Goal: Task Accomplishment & Management: Manage account settings

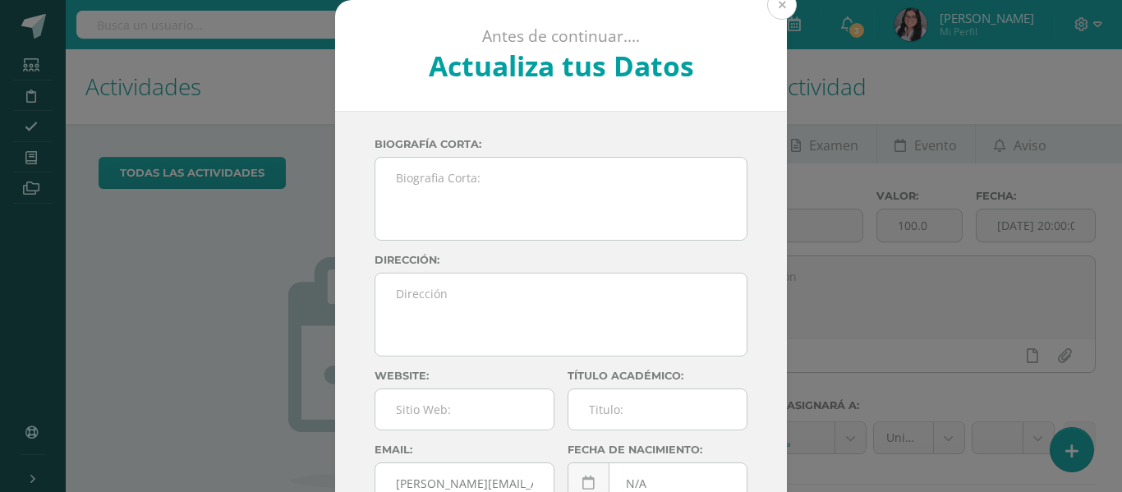
click at [775, 7] on button at bounding box center [782, 5] width 30 height 30
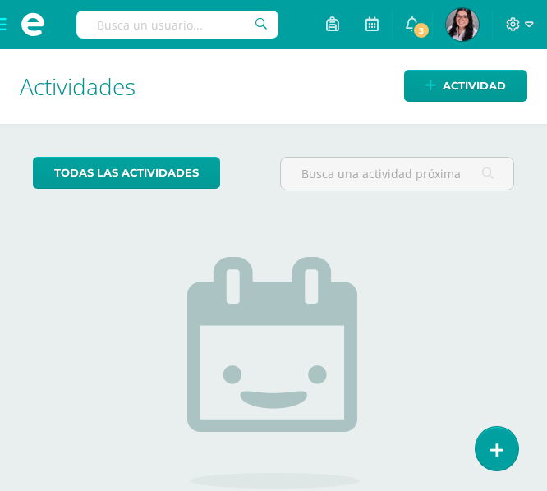
click at [12, 27] on span at bounding box center [33, 24] width 66 height 49
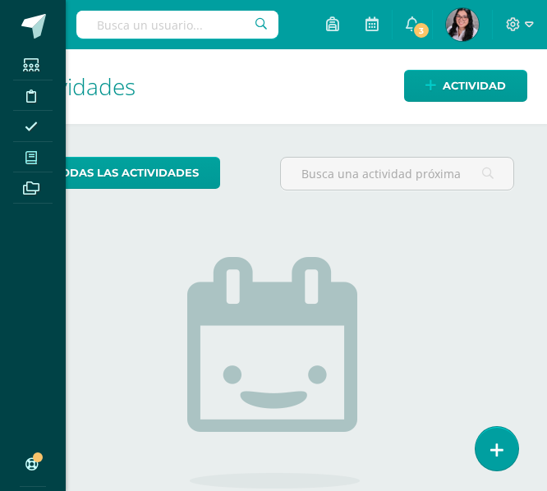
click at [25, 158] on icon at bounding box center [31, 157] width 12 height 13
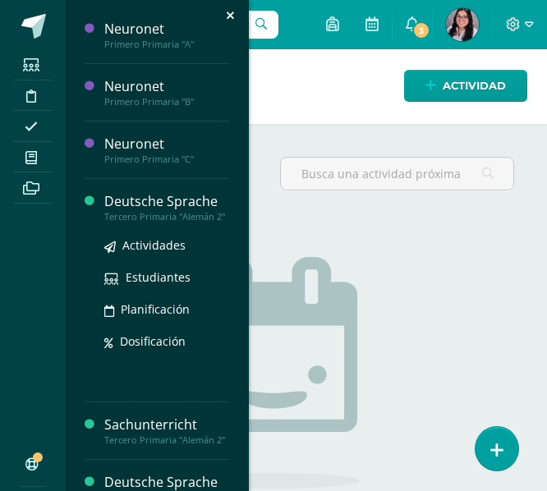
click at [124, 196] on div "Deutsche Sprache" at bounding box center [166, 201] width 125 height 19
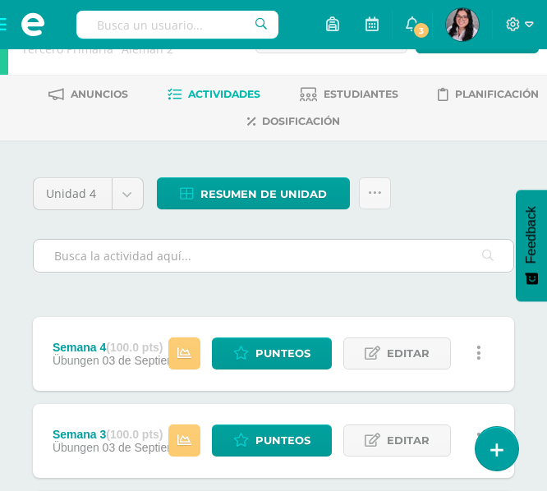
scroll to position [54, 0]
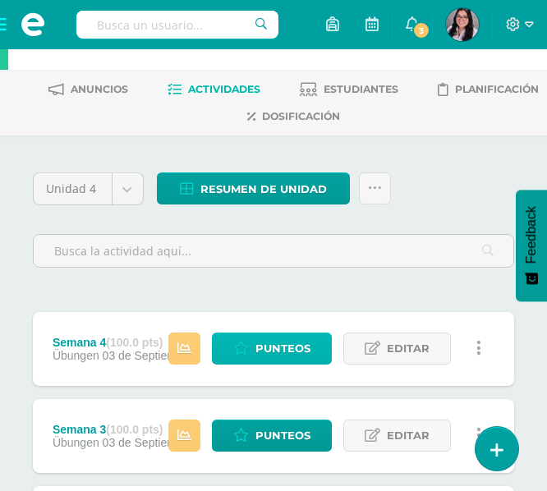
click at [245, 352] on icon at bounding box center [241, 349] width 16 height 14
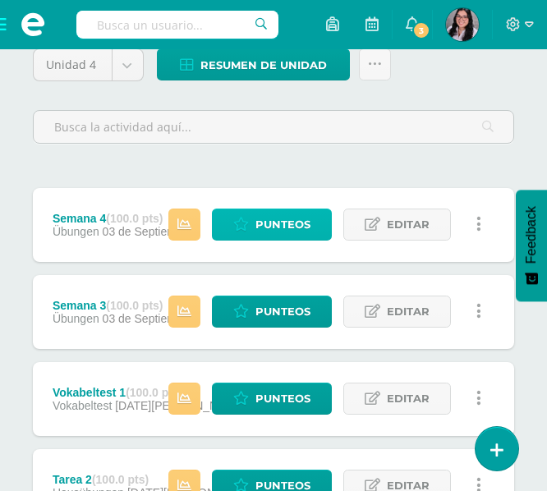
scroll to position [186, 0]
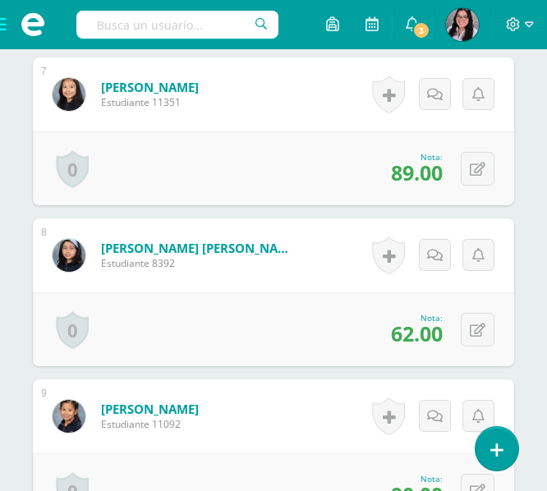
scroll to position [1530, 0]
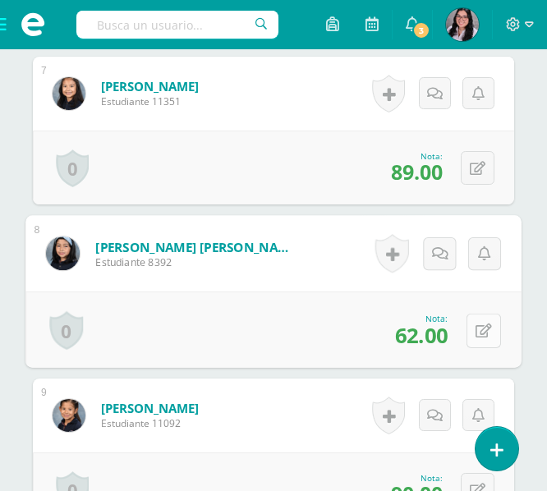
click at [481, 343] on button at bounding box center [484, 330] width 35 height 35
type input "67"
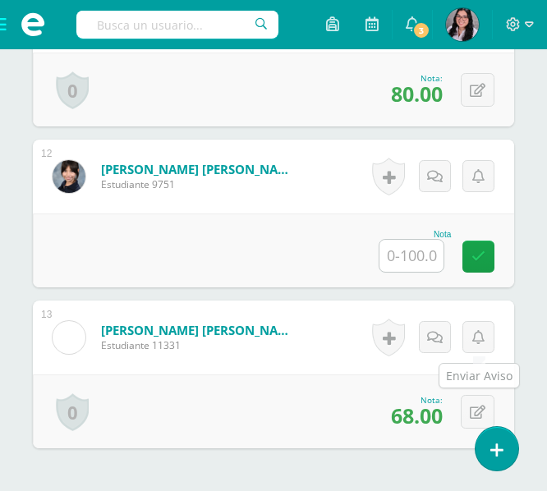
scroll to position [2252, 0]
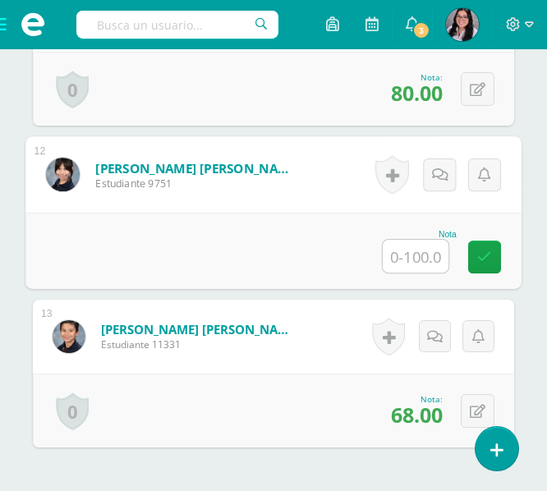
click at [420, 248] on input "text" at bounding box center [416, 256] width 66 height 33
type input "87"
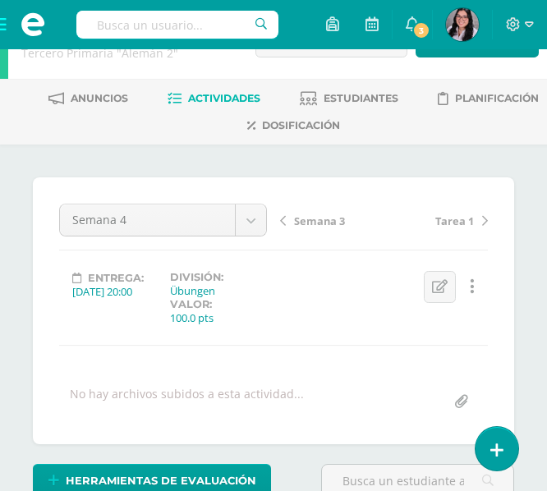
scroll to position [0, 0]
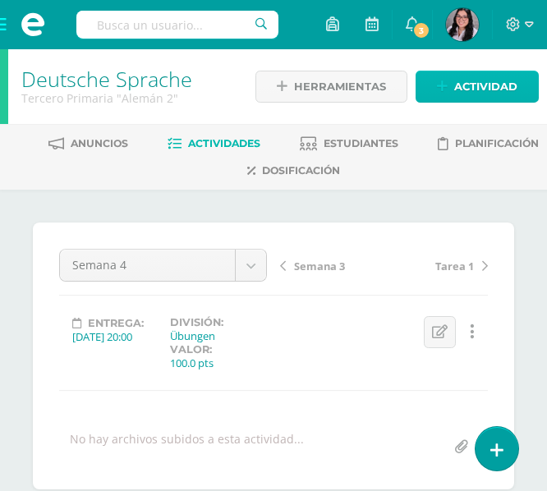
click at [476, 84] on span "Actividad" at bounding box center [485, 86] width 63 height 30
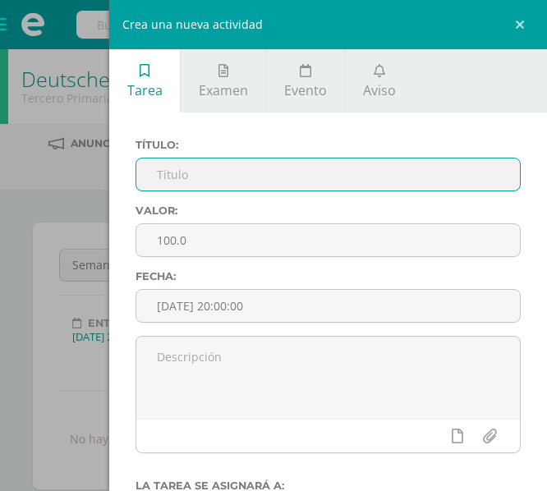
click at [277, 176] on input "text" at bounding box center [328, 175] width 384 height 32
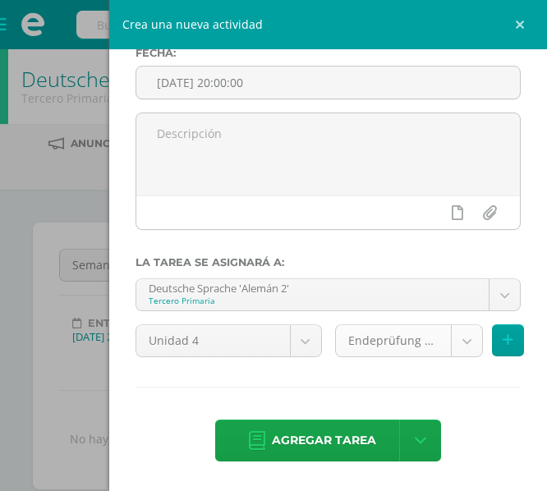
type input "Tareas 3"
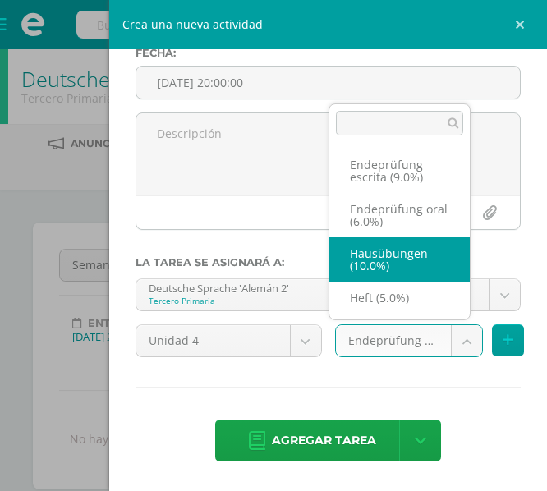
select select "233188"
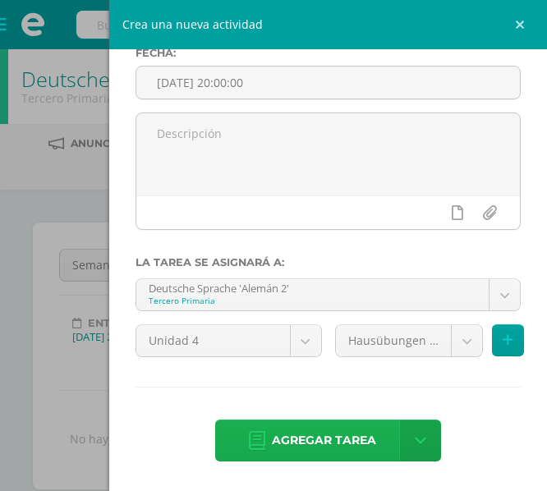
click at [348, 421] on span "Agregar tarea" at bounding box center [324, 441] width 104 height 40
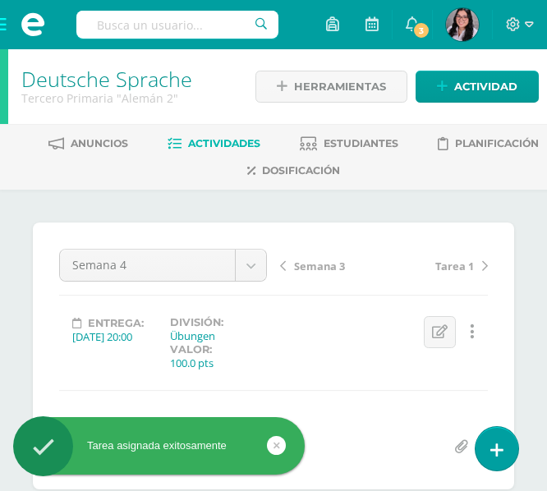
scroll to position [1, 0]
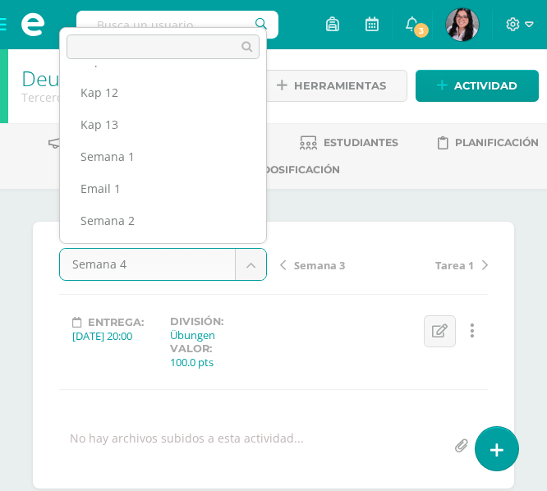
scroll to position [0, 0]
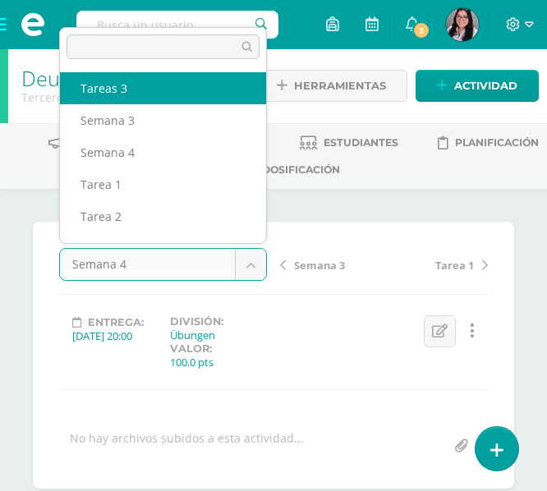
select select "/dashboard/teacher/grade-activity/235277/"
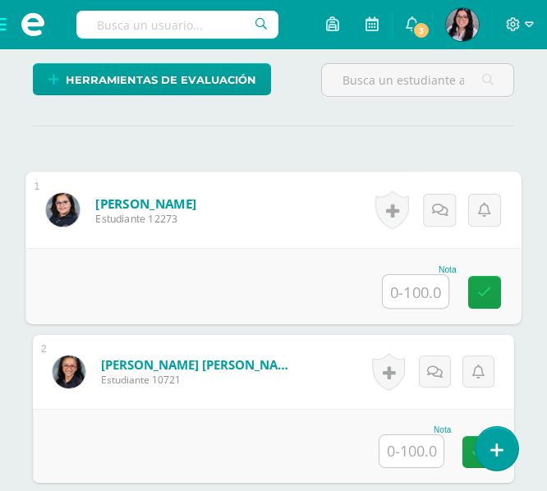
click at [418, 292] on input "text" at bounding box center [416, 291] width 66 height 33
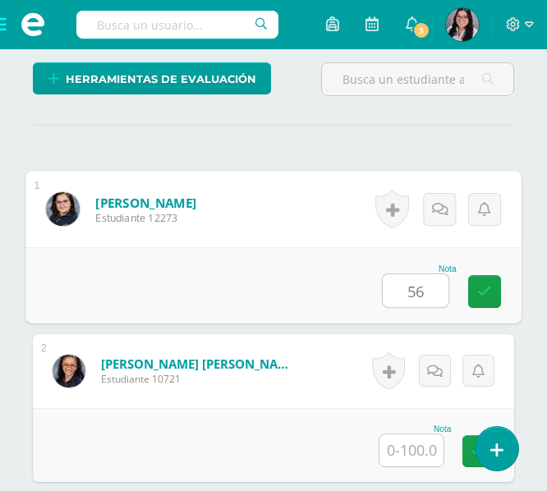
type input "56"
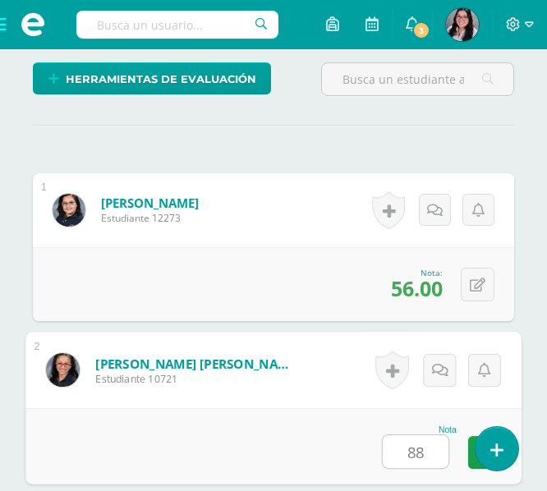
type input "88"
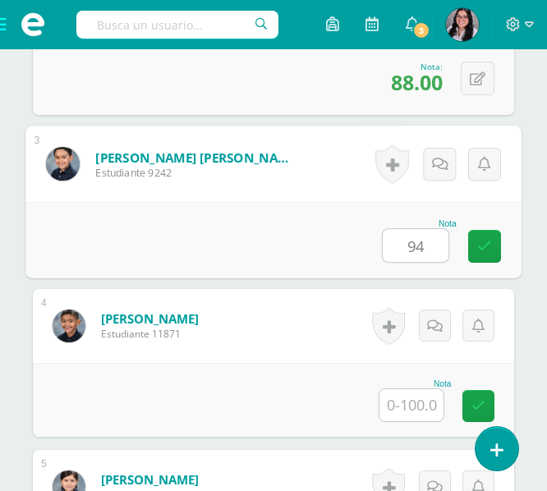
type input "94"
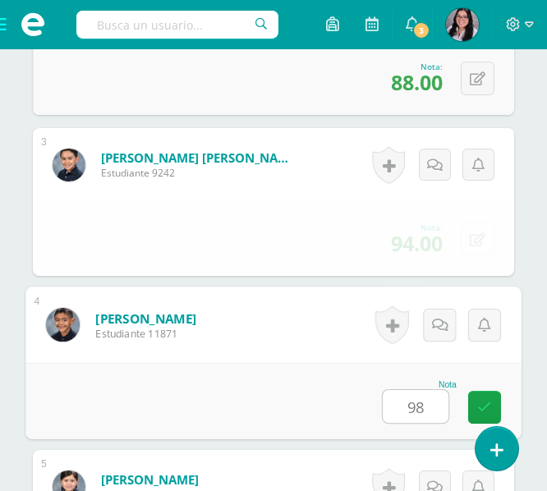
type input "98"
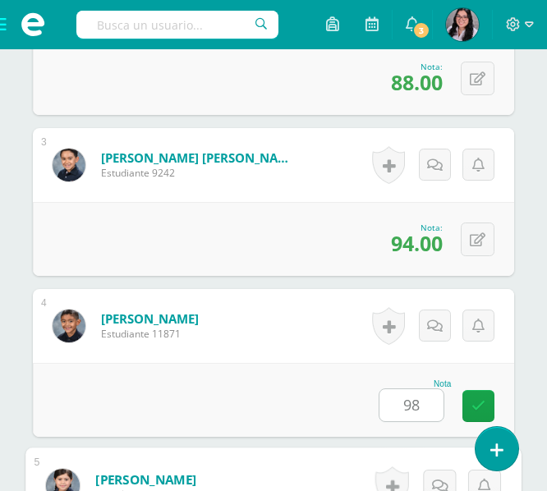
scroll to position [1136, 0]
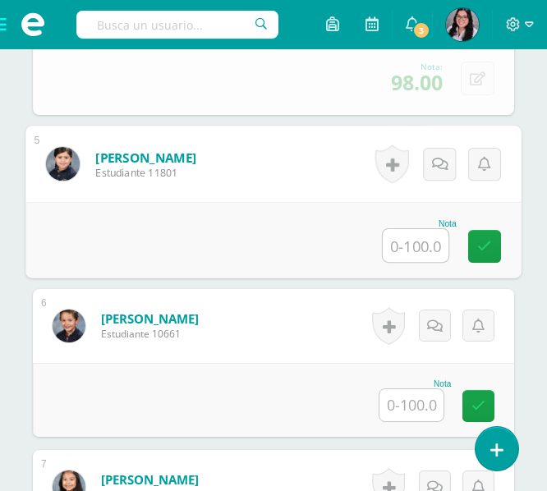
type input "9"
type input "82"
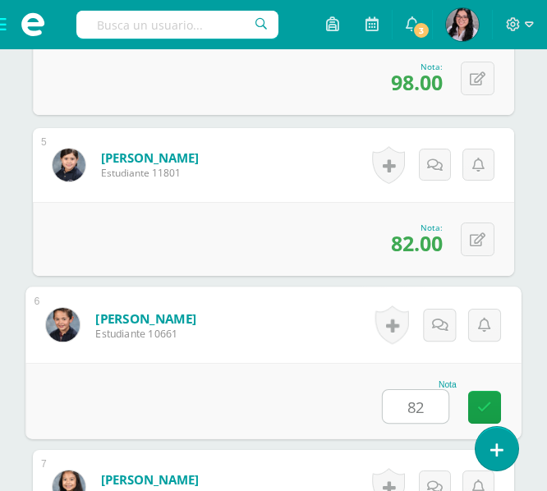
type input "82"
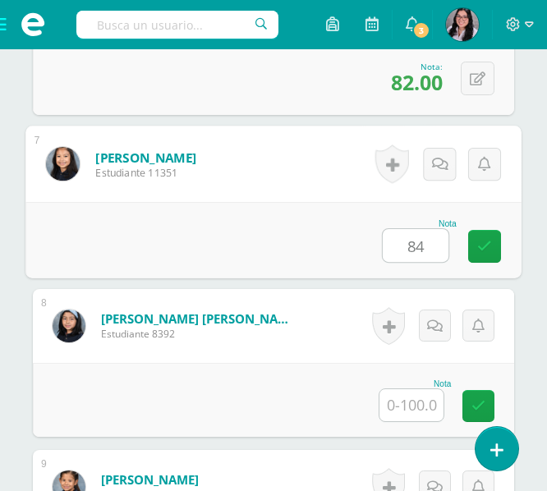
type input "84"
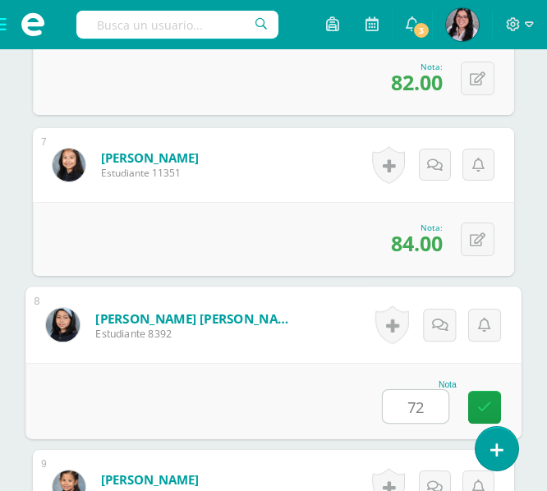
type input "72"
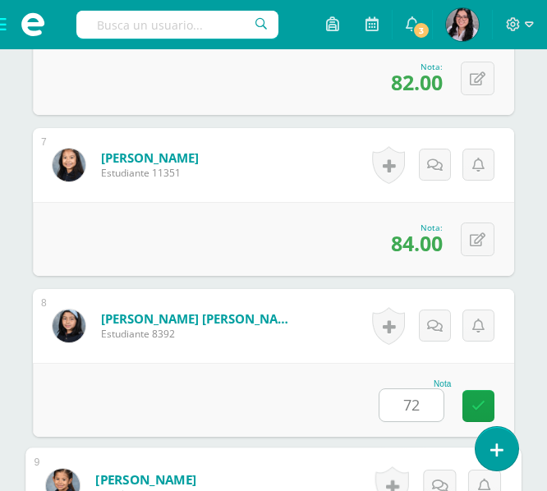
scroll to position [1780, 0]
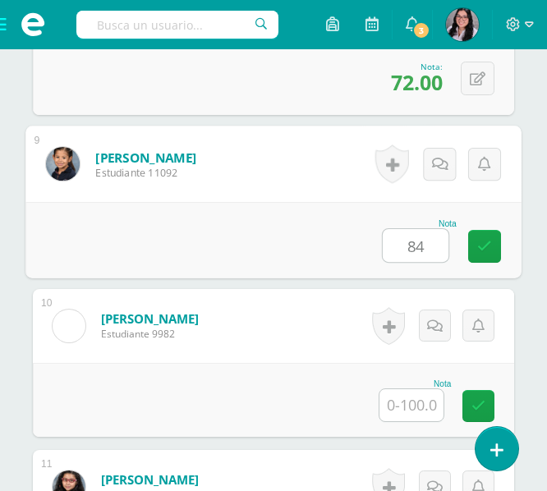
type input "84"
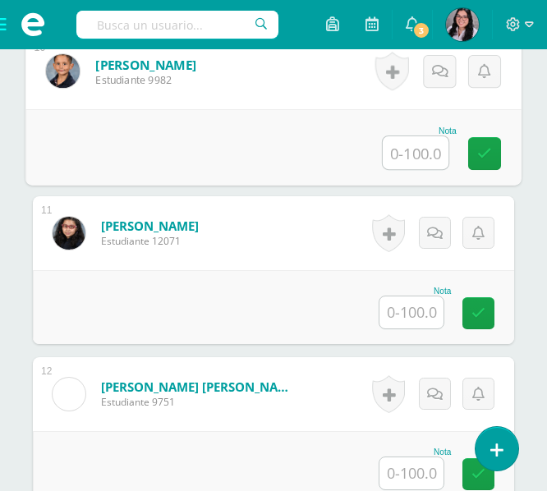
scroll to position [2043, 0]
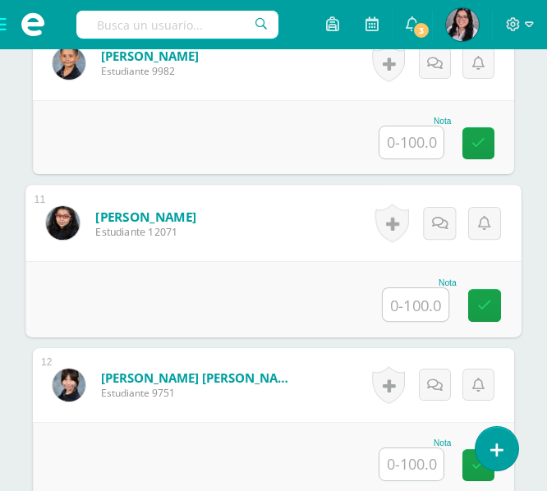
click at [420, 298] on input "text" at bounding box center [416, 304] width 66 height 33
type input "64"
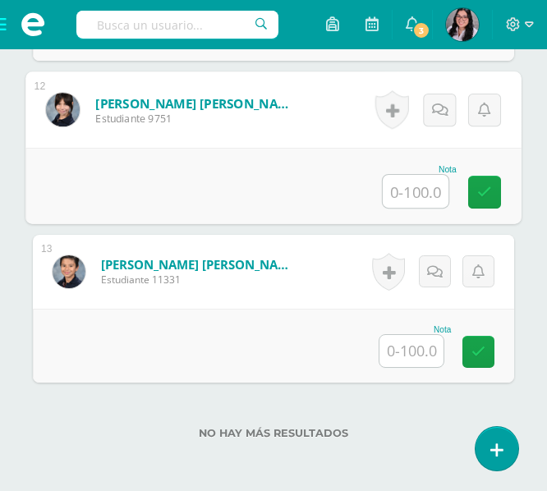
scroll to position [2398, 0]
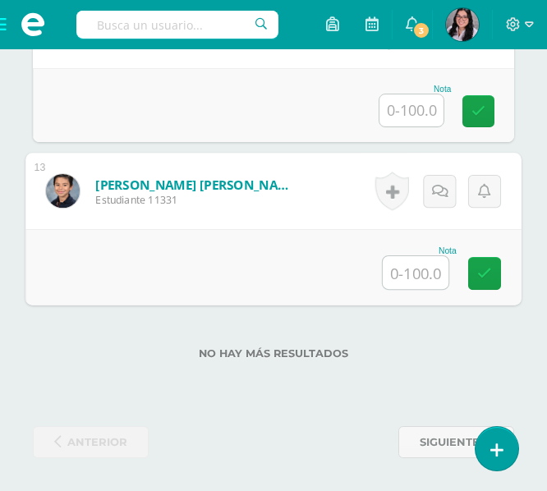
click at [413, 280] on input "text" at bounding box center [416, 272] width 66 height 33
type input "52"
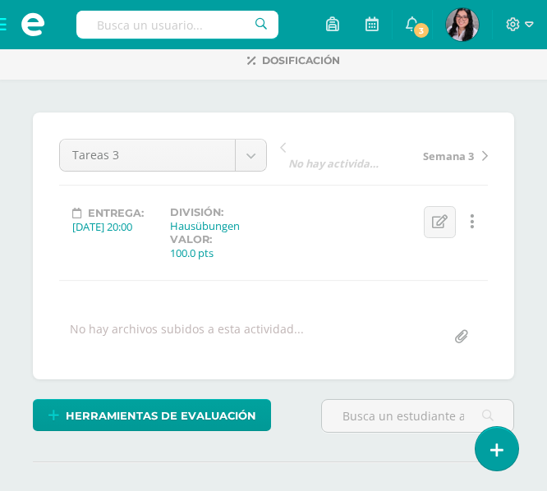
scroll to position [0, 0]
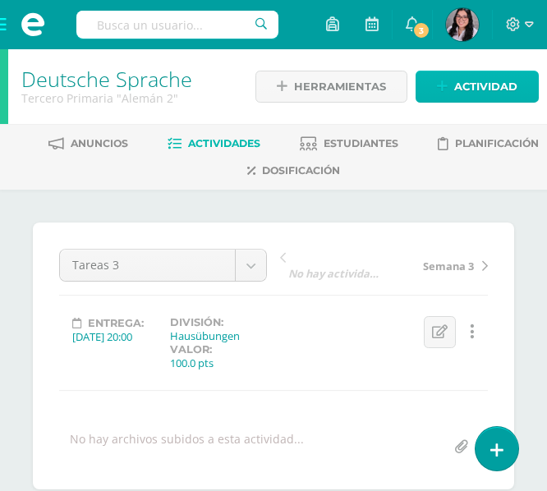
click at [486, 76] on span "Actividad" at bounding box center [485, 86] width 63 height 30
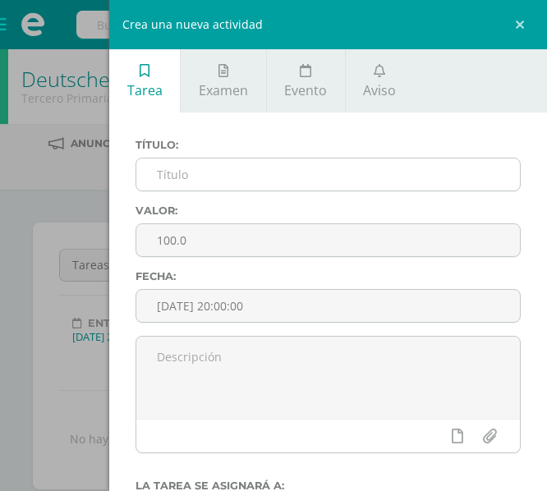
click at [253, 165] on input "text" at bounding box center [328, 175] width 384 height 32
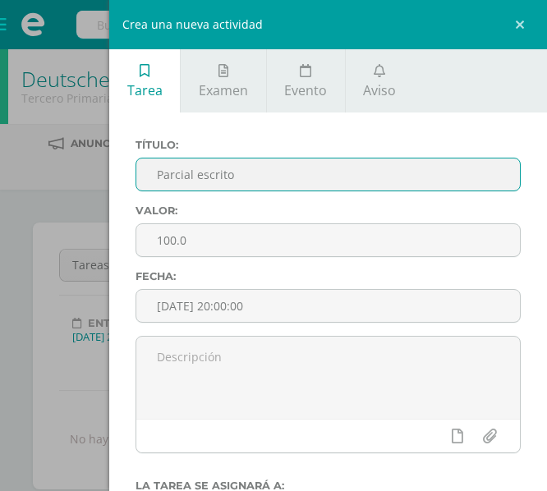
scroll to position [223, 0]
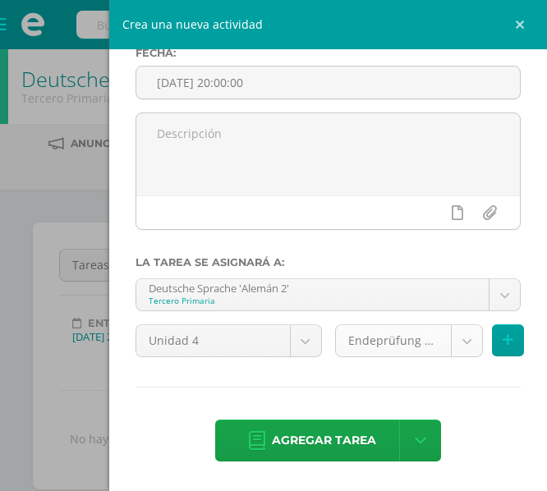
type input "Parcial escrito"
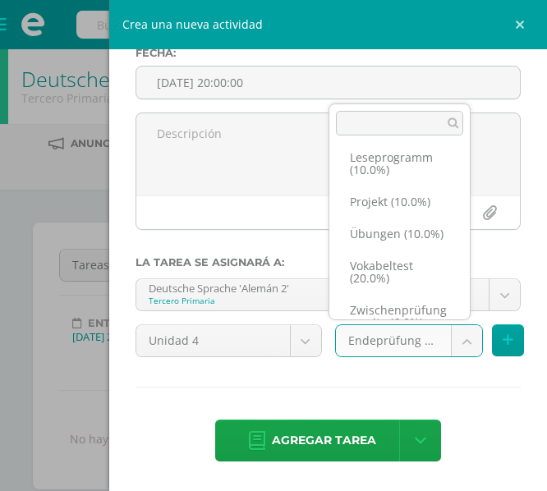
scroll to position [299, 0]
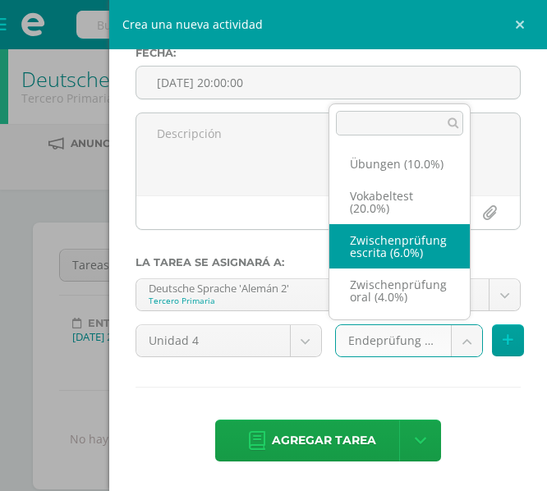
select select "233193"
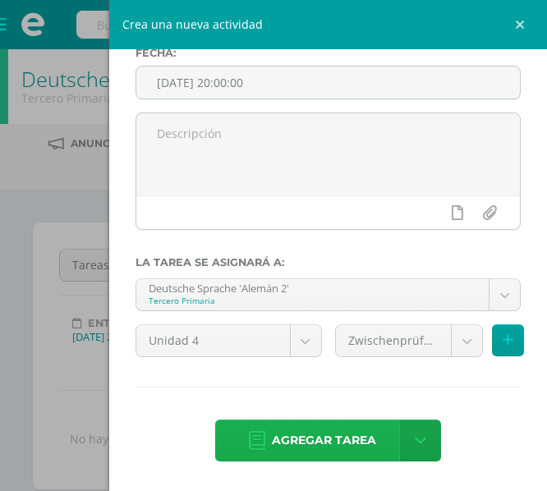
click at [305, 435] on span "Agregar tarea" at bounding box center [324, 441] width 104 height 40
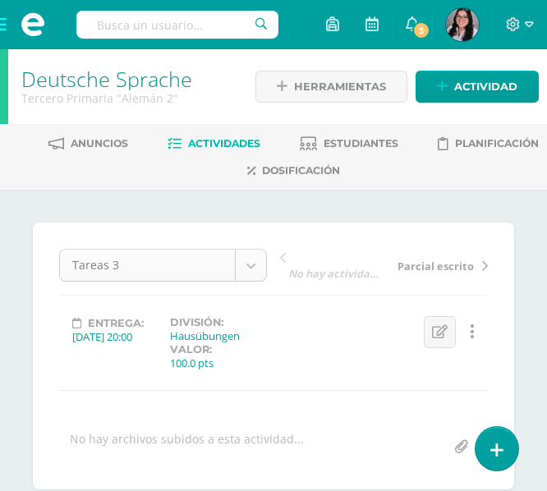
scroll to position [1, 0]
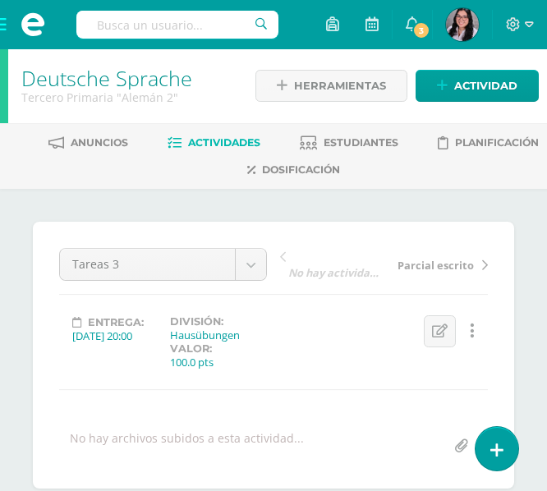
click at [439, 266] on span "Parcial escrito" at bounding box center [436, 265] width 76 height 15
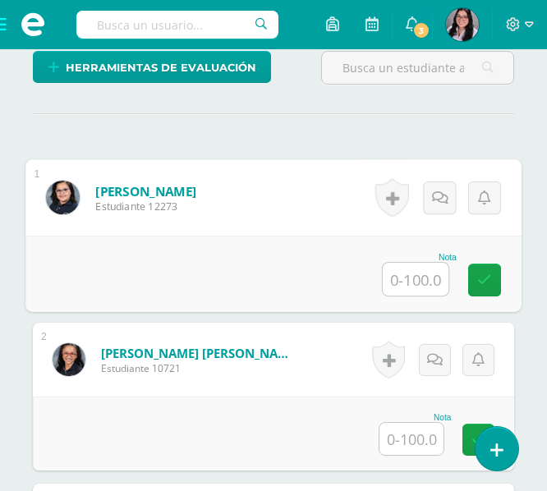
click at [389, 288] on input "text" at bounding box center [416, 279] width 66 height 33
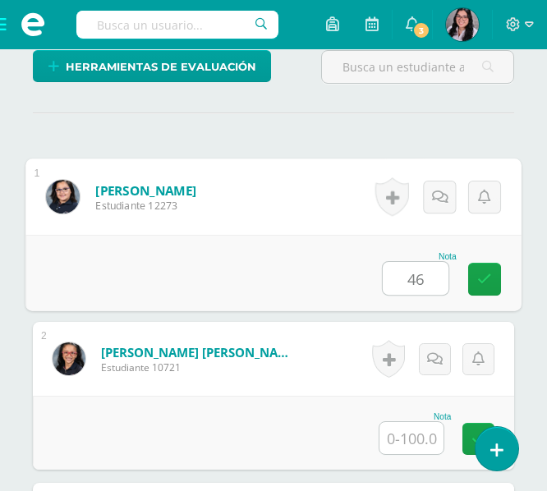
type input "46"
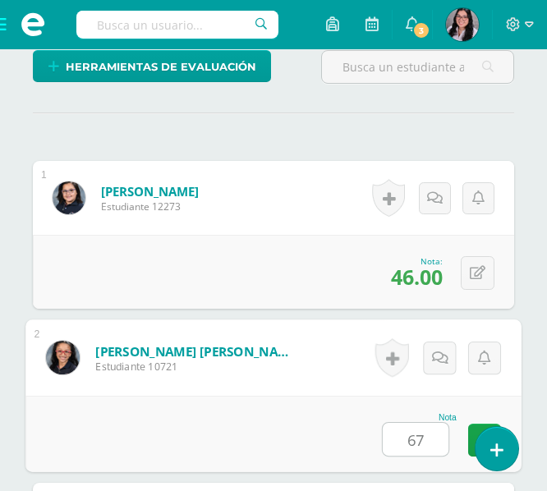
scroll to position [488, 0]
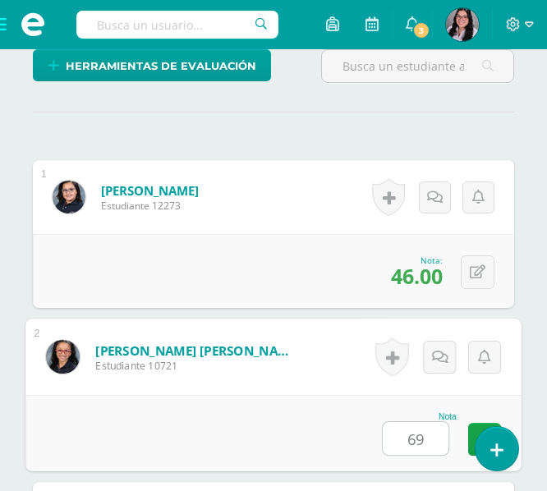
type input "69"
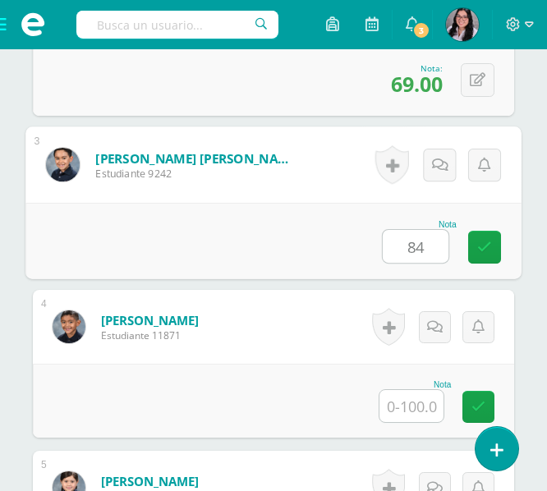
type input "84"
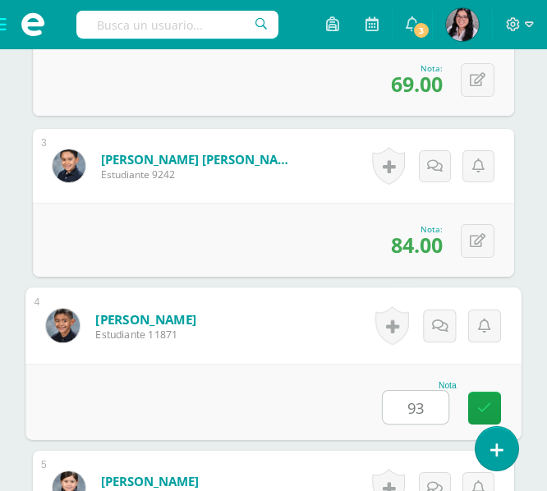
type input "93"
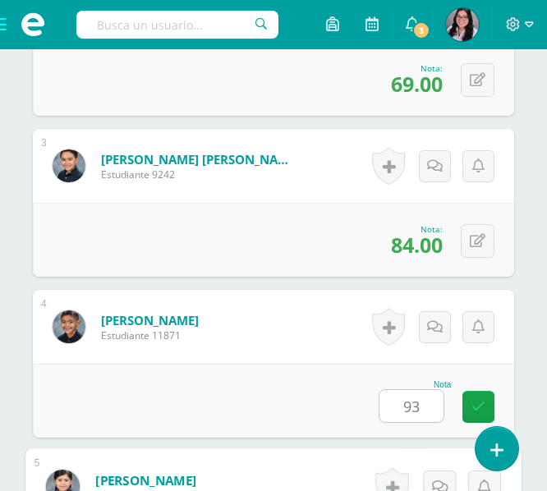
scroll to position [1163, 0]
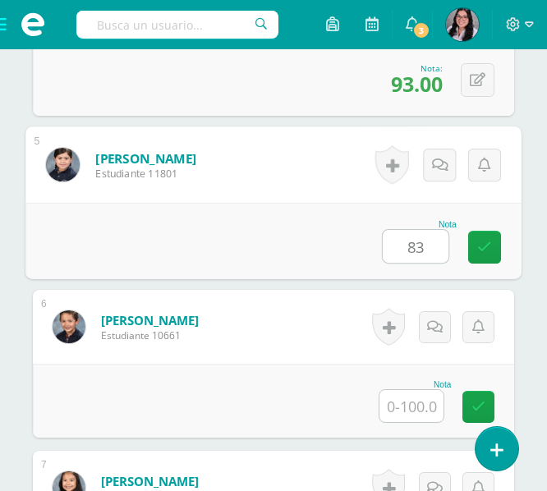
type input "83"
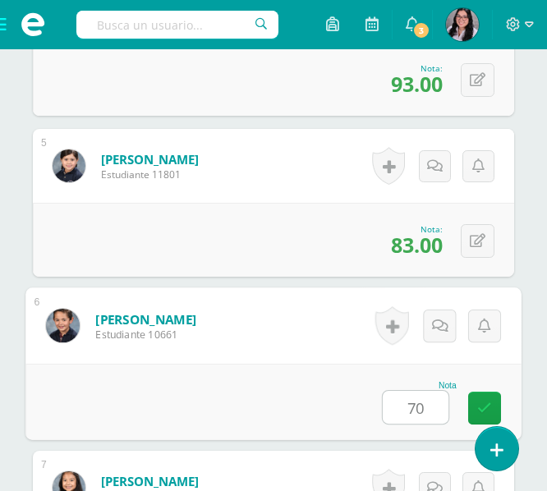
type input "70"
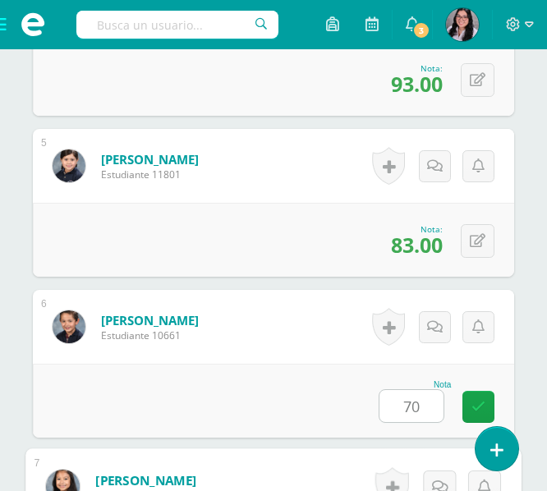
scroll to position [1485, 0]
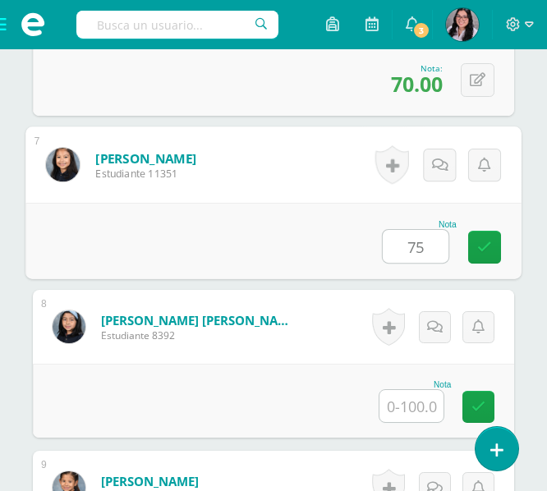
type input "75"
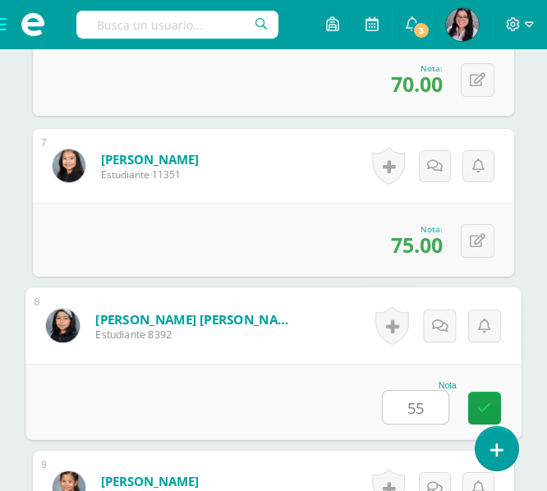
type input "55"
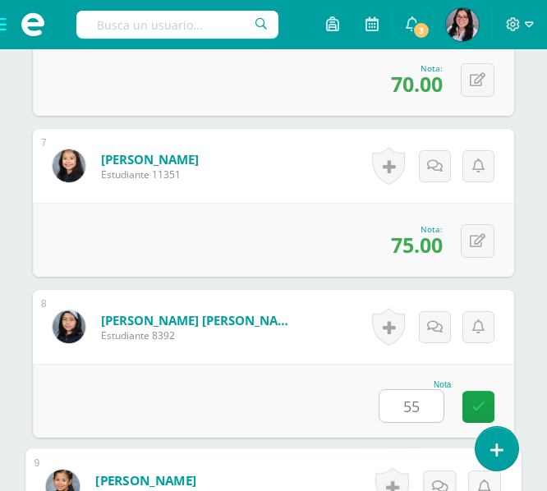
scroll to position [1807, 0]
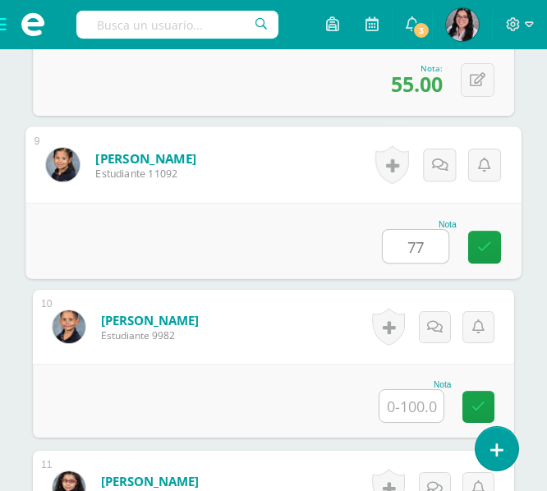
type input "77"
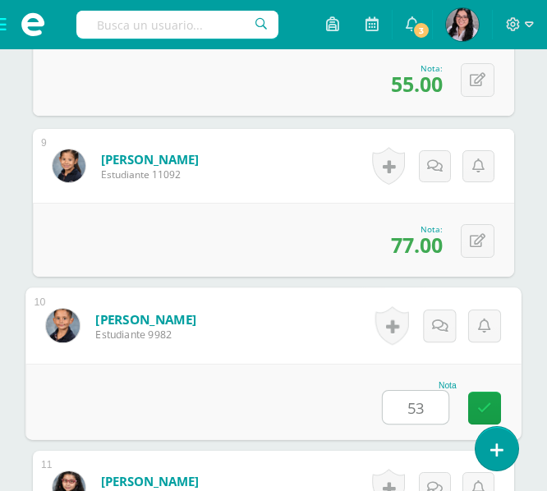
type input "53"
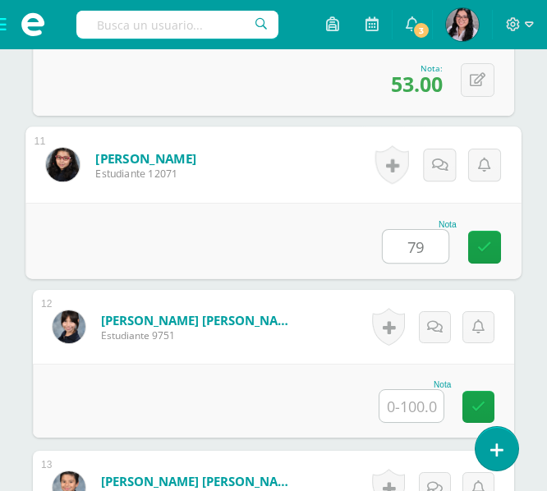
type input "79"
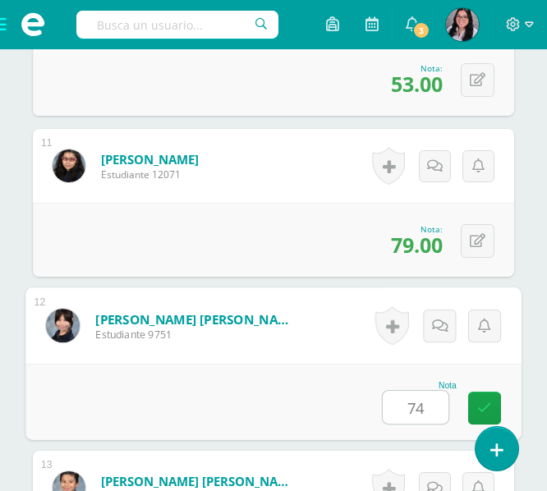
type input "74"
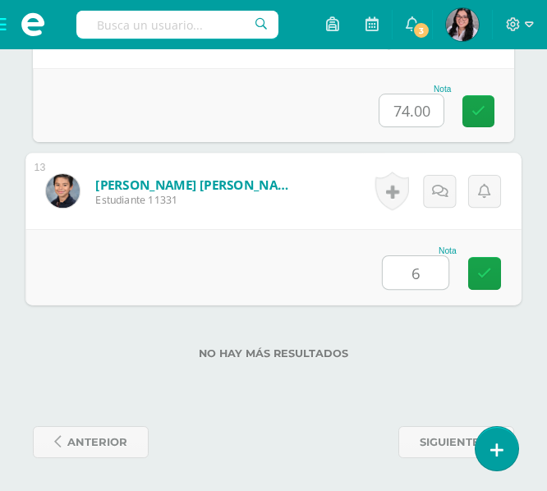
type input "64"
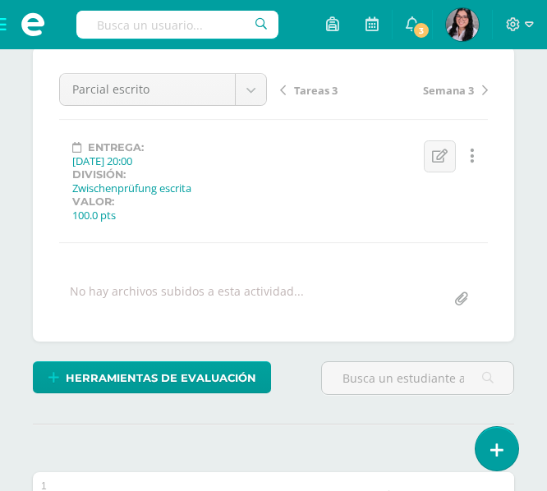
scroll to position [0, 0]
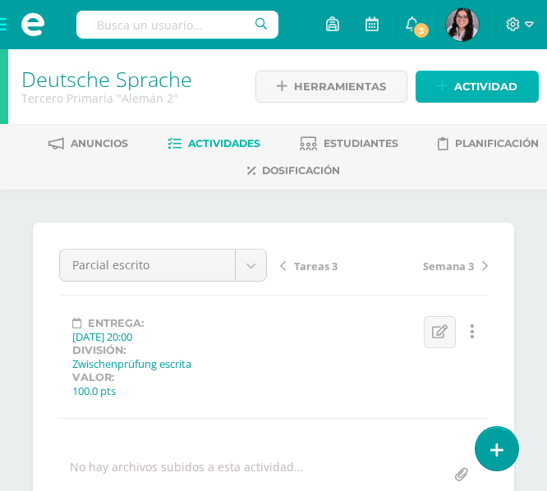
click at [462, 93] on span "Actividad" at bounding box center [485, 86] width 63 height 30
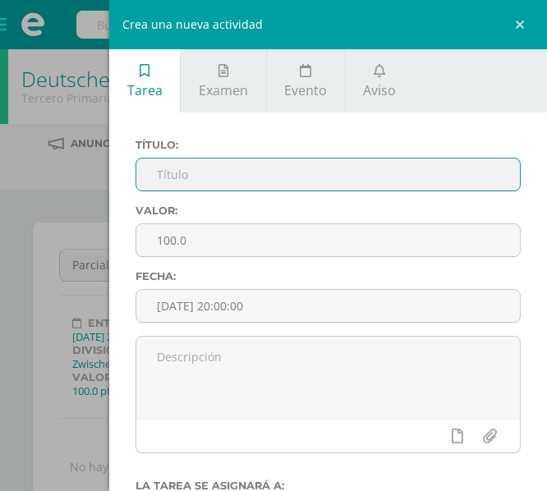
click at [283, 182] on input "text" at bounding box center [328, 175] width 384 height 32
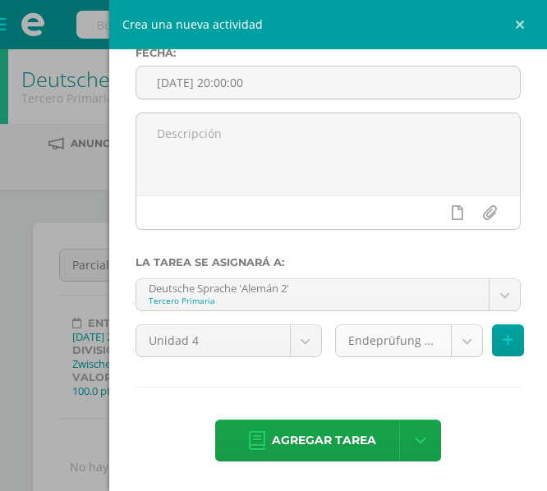
type input "Parcial oral"
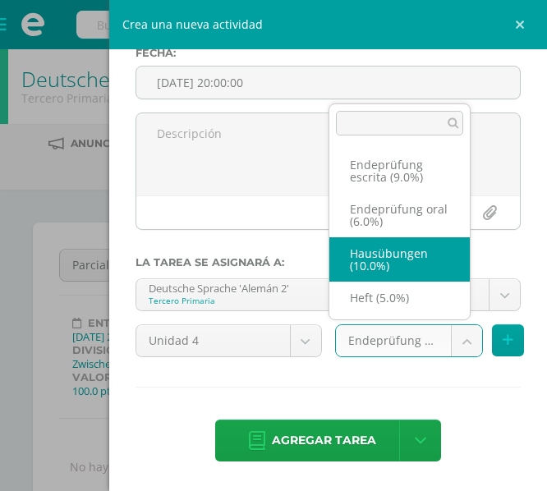
scroll to position [299, 0]
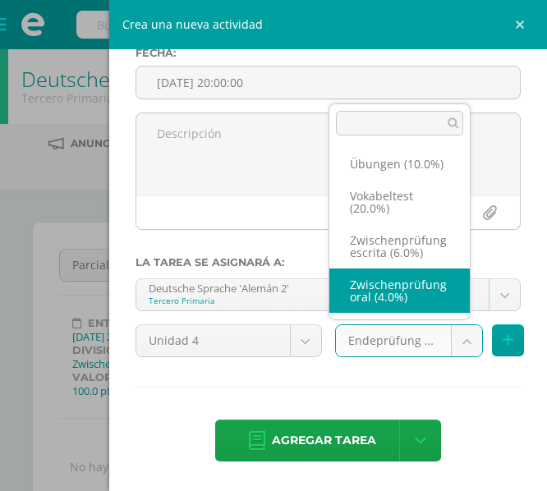
select select "233186"
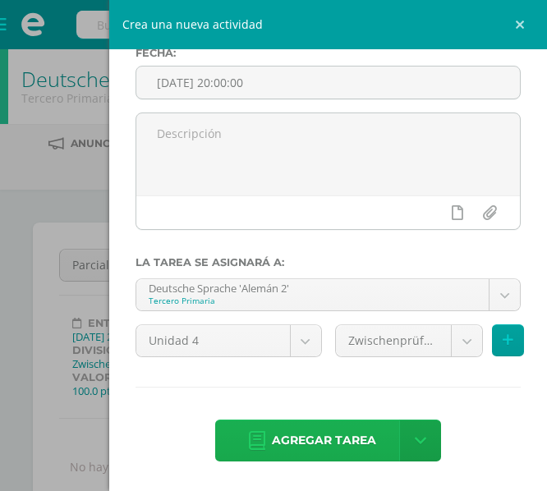
click at [323, 425] on span "Agregar tarea" at bounding box center [324, 441] width 104 height 40
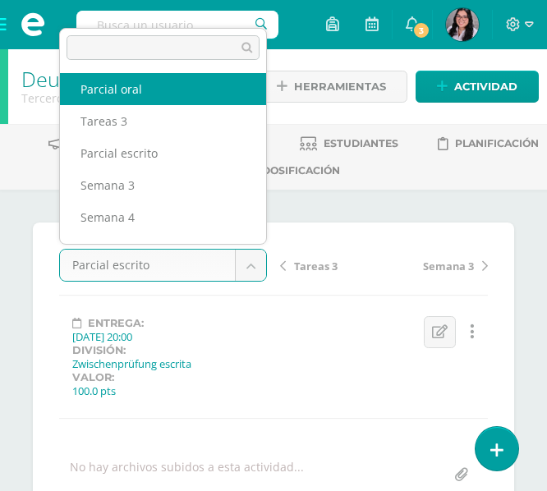
select select "/dashboard/teacher/grade-activity/235279/"
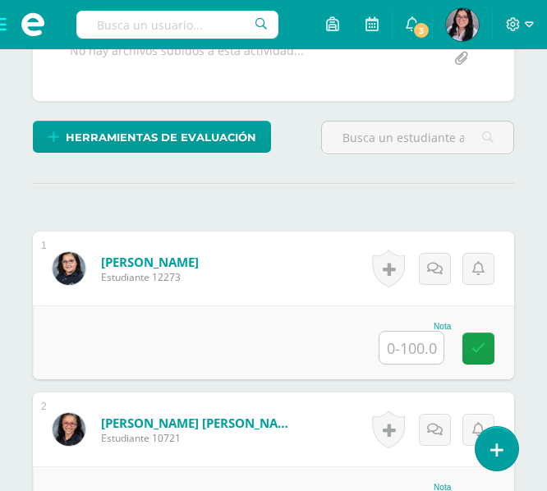
scroll to position [390, 0]
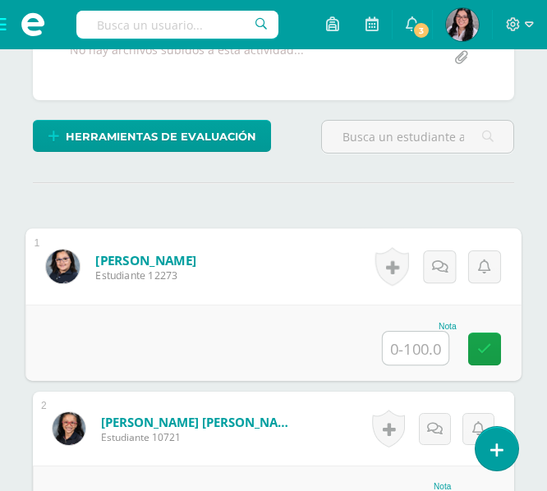
click at [425, 349] on input "text" at bounding box center [416, 348] width 66 height 33
type input "60"
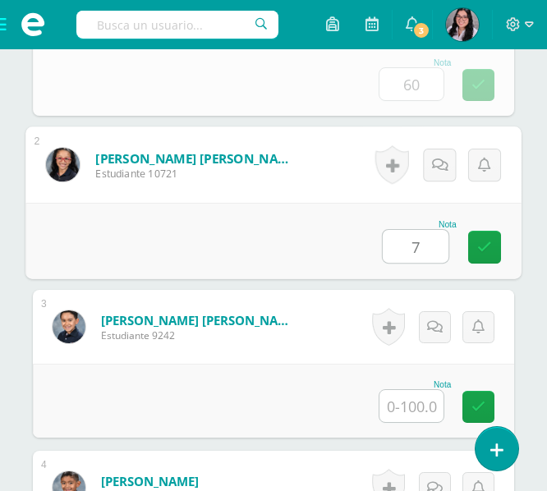
scroll to position [654, 0]
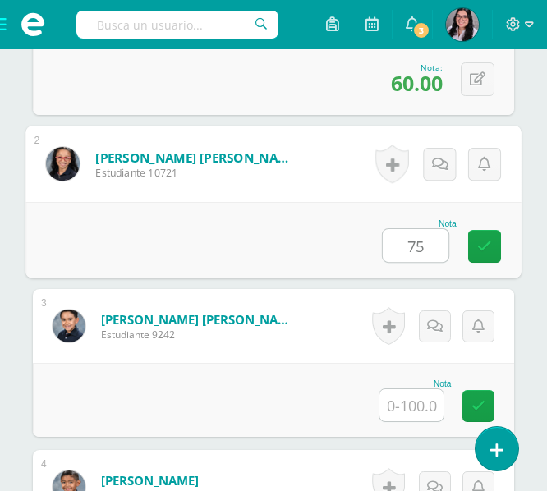
type input "75"
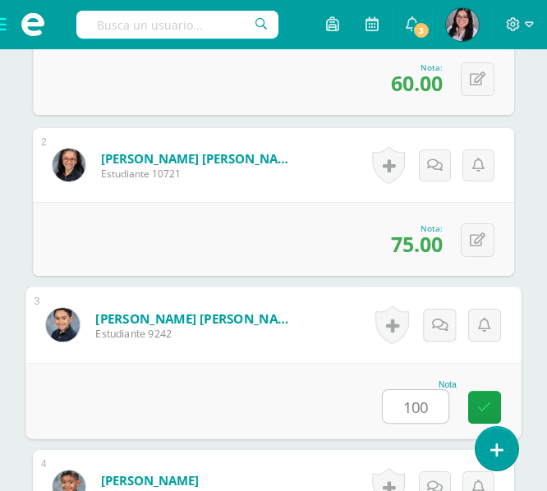
type input "100"
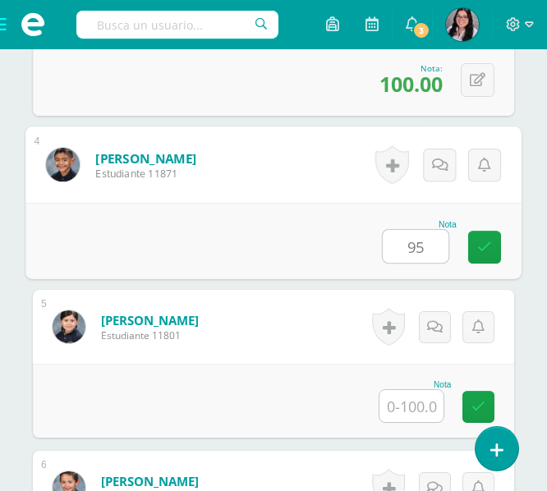
type input "95"
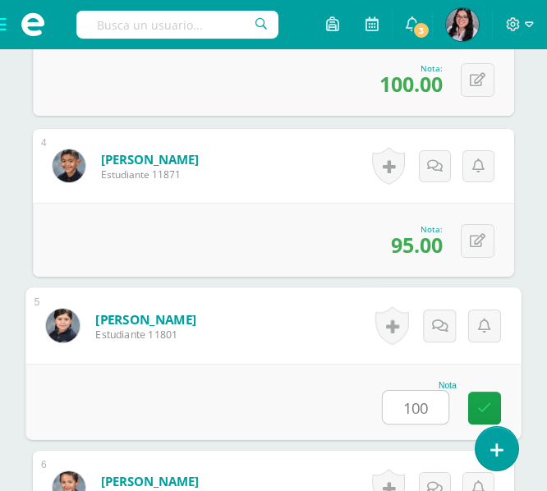
type input "100"
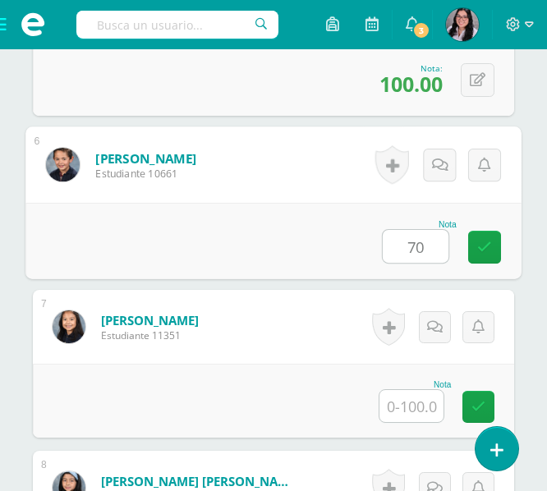
type input "70"
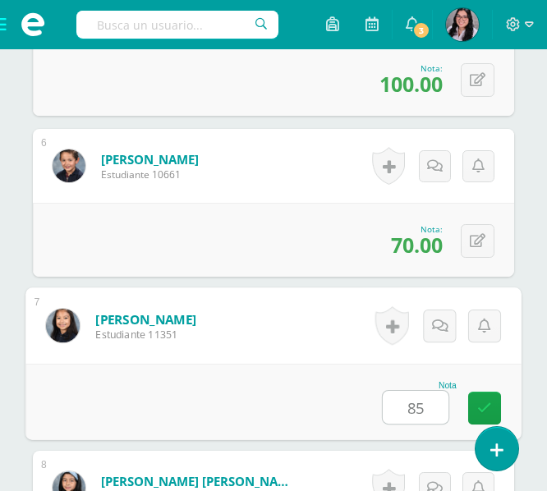
type input "85"
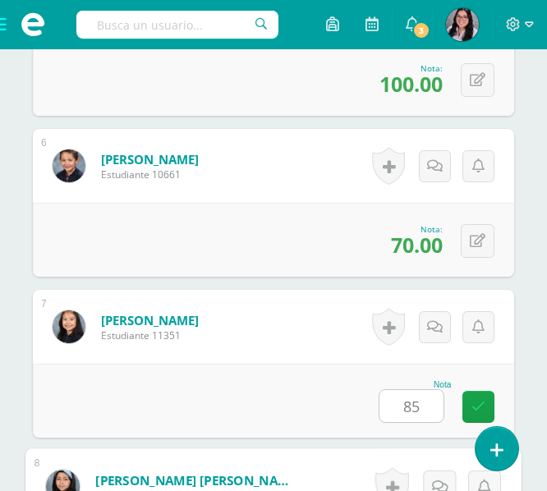
scroll to position [1619, 0]
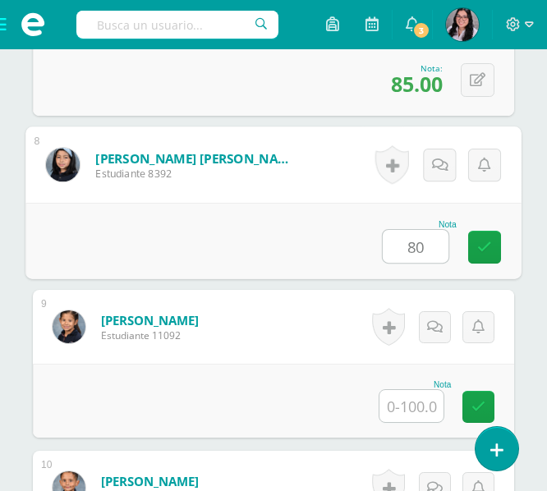
type input "80"
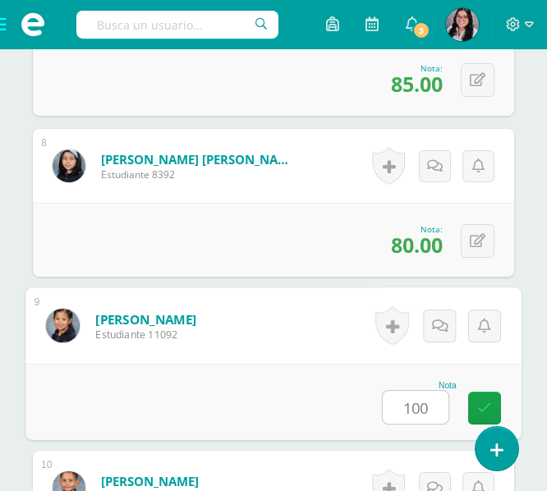
type input "100"
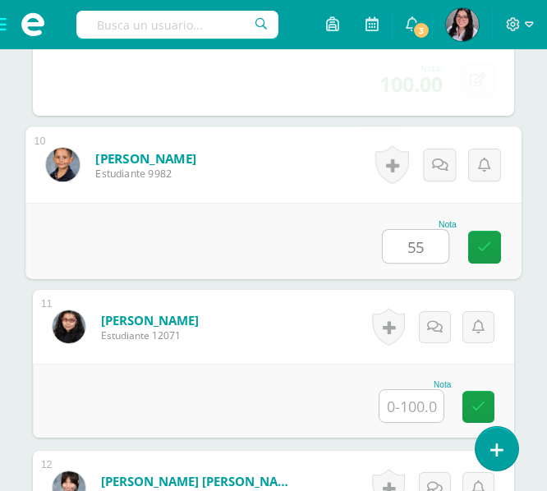
type input "55"
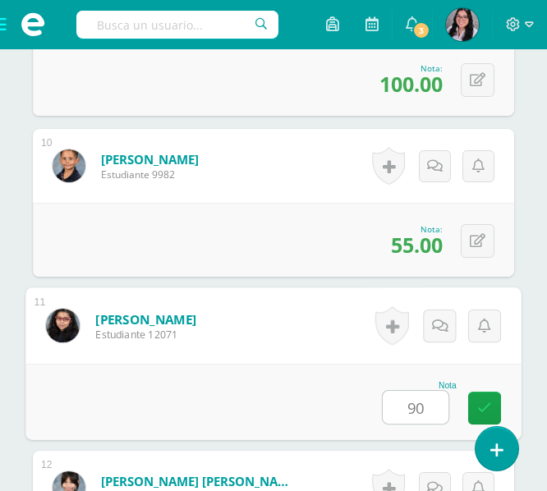
type input "90"
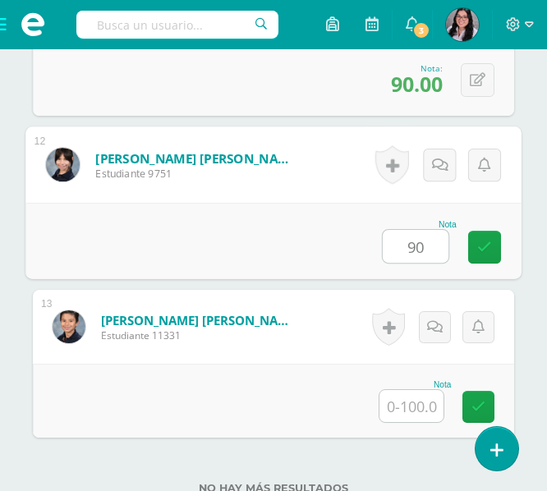
type input "90"
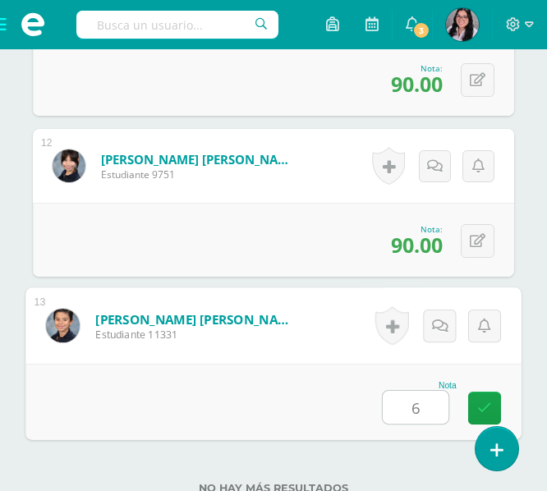
type input "60"
